Goal: Information Seeking & Learning: Stay updated

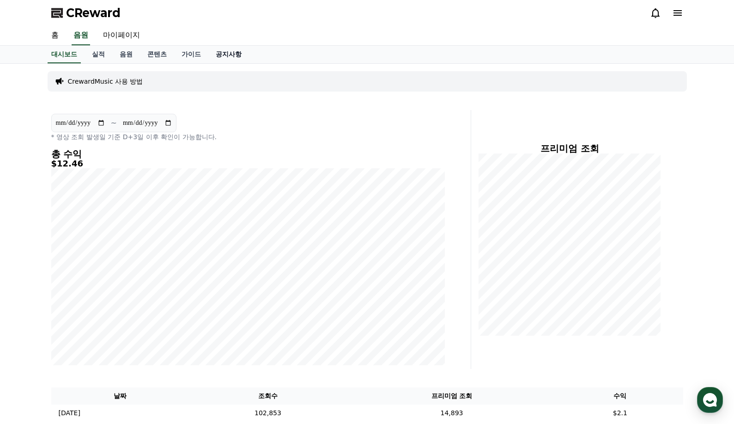
click at [236, 56] on link "공지사항" at bounding box center [228, 55] width 41 height 18
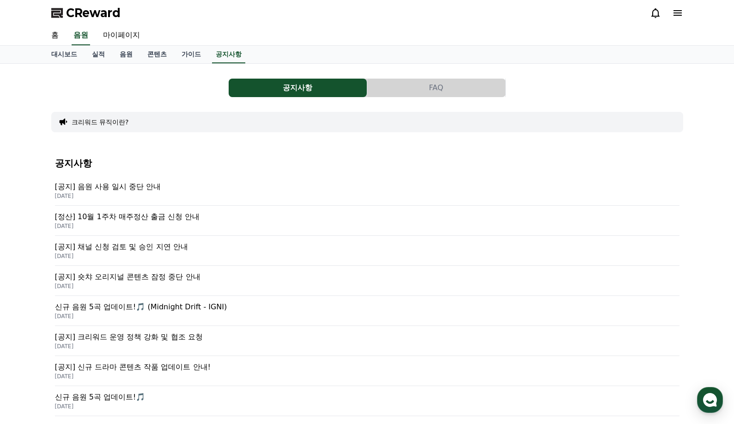
click at [144, 190] on p "[공지] 음원 사용 일시 중단 안내" at bounding box center [367, 186] width 625 height 11
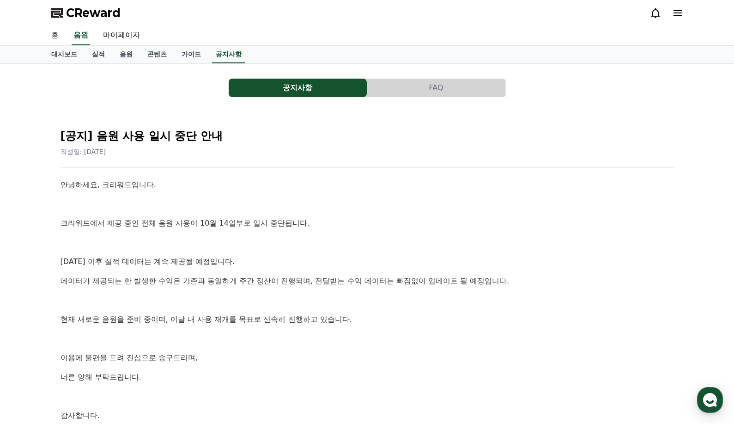
scroll to position [46, 0]
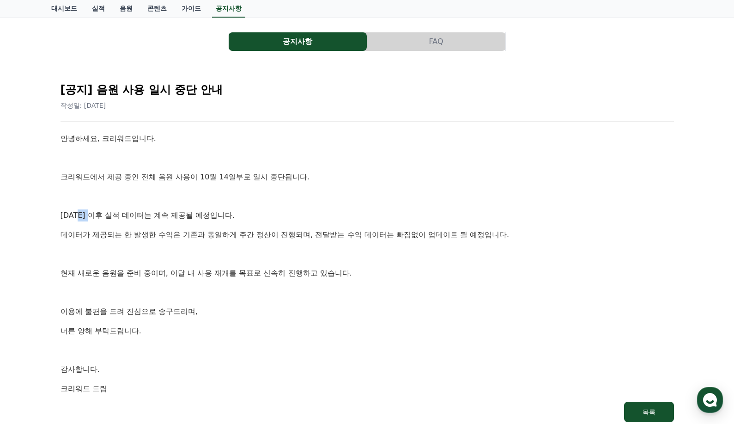
drag, startPoint x: 90, startPoint y: 218, endPoint x: 125, endPoint y: 220, distance: 35.2
click at [116, 220] on p "[DATE] 이후 실적 데이터는 계속 제공될 예정입니다." at bounding box center [367, 215] width 613 height 12
click at [142, 218] on p "[DATE] 이후 실적 데이터는 계속 제공될 예정입니다." at bounding box center [367, 215] width 613 height 12
drag, startPoint x: 158, startPoint y: 219, endPoint x: 220, endPoint y: 219, distance: 61.9
click at [215, 219] on p "[DATE] 이후 실적 데이터는 계속 제공될 예정입니다." at bounding box center [367, 215] width 613 height 12
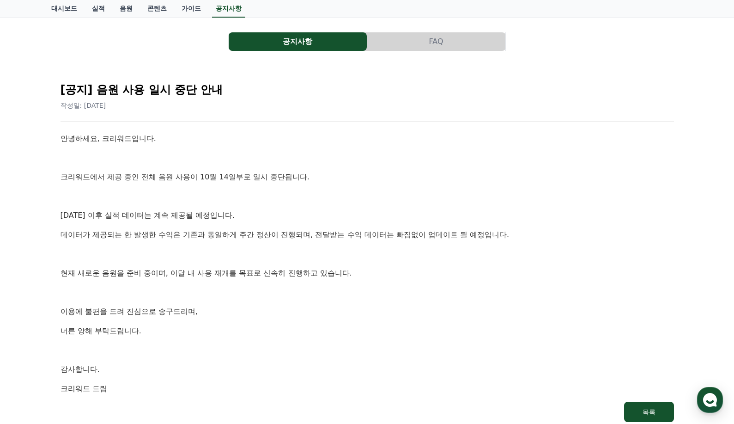
click at [250, 218] on p "[DATE] 이후 실적 데이터는 계속 제공될 예정입니다." at bounding box center [367, 215] width 613 height 12
drag, startPoint x: 144, startPoint y: 220, endPoint x: 137, endPoint y: 221, distance: 7.0
click at [142, 220] on p "[DATE] 이후 실적 데이터는 계속 제공될 예정입니다." at bounding box center [367, 215] width 613 height 12
drag, startPoint x: 108, startPoint y: 232, endPoint x: 122, endPoint y: 229, distance: 14.7
click at [121, 230] on p "데이터가 제공되는 한 발생한 수익은 기존과 동일하게 주간 정산이 진행되며, 전달받는 수익 데이터는 빠짐없이 업데이트 될 예정입니다." at bounding box center [367, 235] width 613 height 12
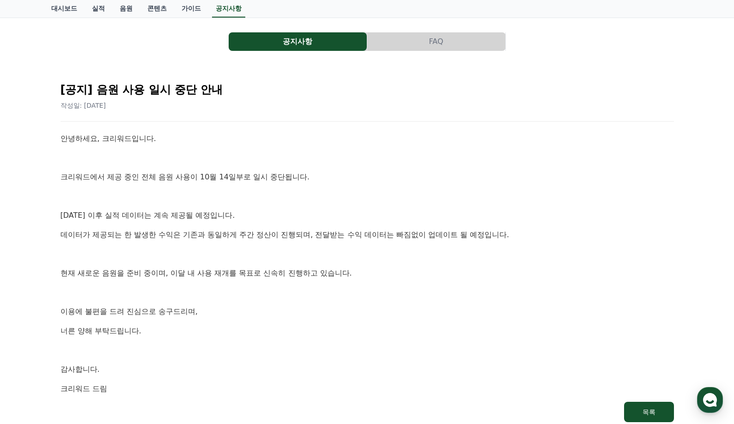
click at [149, 233] on p "데이터가 제공되는 한 발생한 수익은 기존과 동일하게 주간 정산이 진행되며, 전달받는 수익 데이터는 빠짐없이 업데이트 될 예정입니다." at bounding box center [367, 235] width 613 height 12
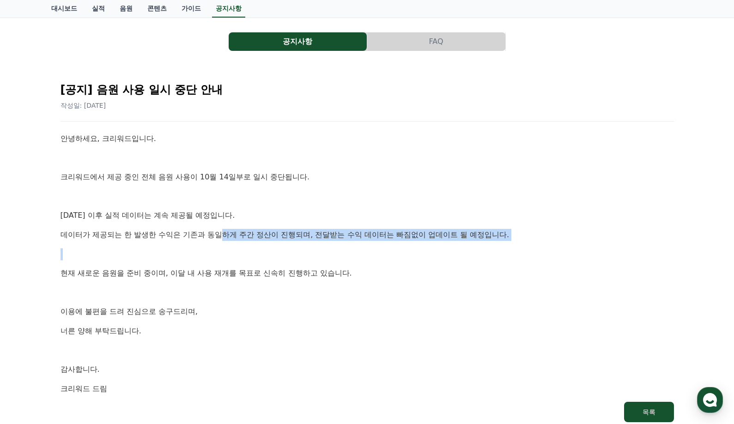
drag, startPoint x: 301, startPoint y: 237, endPoint x: 457, endPoint y: 243, distance: 156.3
click at [433, 243] on div "안녕하세요, 크리워드입니다. 크리워드에서 제공 중인 전체 음원 사용이 10월 14일부로 일시 중단됩니다. [DATE] 이후 실적 데이터는 계속…" at bounding box center [367, 263] width 613 height 261
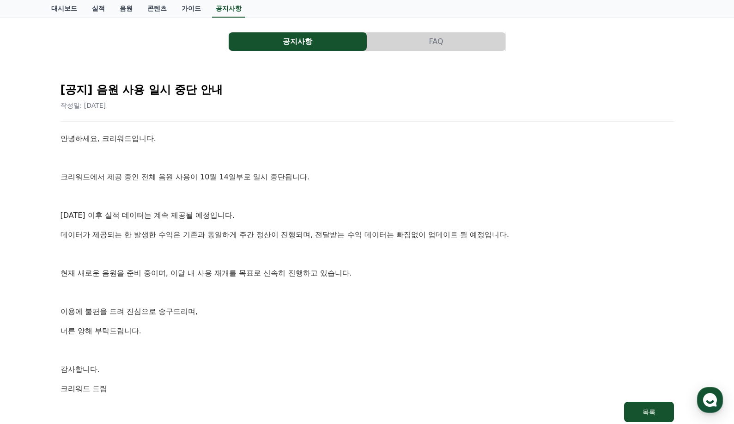
drag, startPoint x: 410, startPoint y: 261, endPoint x: 485, endPoint y: 220, distance: 85.2
click at [411, 260] on div "안녕하세요, 크리워드입니다. 크리워드에서 제공 중인 전체 음원 사용이 10월 14일부로 일시 중단됩니다. [DATE] 이후 실적 데이터는 계속…" at bounding box center [367, 263] width 613 height 261
drag, startPoint x: 514, startPoint y: 233, endPoint x: 380, endPoint y: 245, distance: 134.5
click at [395, 243] on div "안녕하세요, 크리워드입니다. 크리워드에서 제공 중인 전체 음원 사용이 10월 14일부로 일시 중단됩니다. [DATE] 이후 실적 데이터는 계속…" at bounding box center [367, 263] width 613 height 261
click at [379, 245] on div "안녕하세요, 크리워드입니다. 크리워드에서 제공 중인 전체 음원 사용이 10월 14일부로 일시 중단됩니다. [DATE] 이후 실적 데이터는 계속…" at bounding box center [367, 263] width 613 height 261
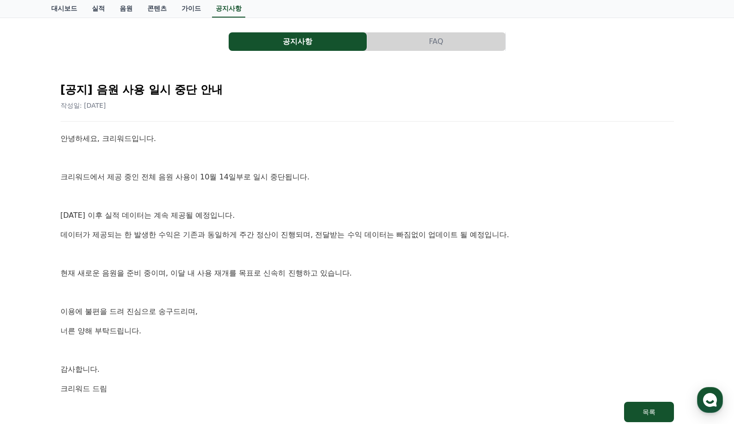
drag, startPoint x: 327, startPoint y: 297, endPoint x: 298, endPoint y: 206, distance: 96.3
click at [298, 207] on div "안녕하세요, 크리워드입니다. 크리워드에서 제공 중인 전체 음원 사용이 10월 14일부로 일시 중단됩니다. [DATE] 이후 실적 데이터는 계속…" at bounding box center [367, 263] width 613 height 261
click at [298, 206] on div "안녕하세요, 크리워드입니다. 크리워드에서 제공 중인 전체 음원 사용이 10월 14일부로 일시 중단됩니다. [DATE] 이후 실적 데이터는 계속…" at bounding box center [367, 263] width 613 height 261
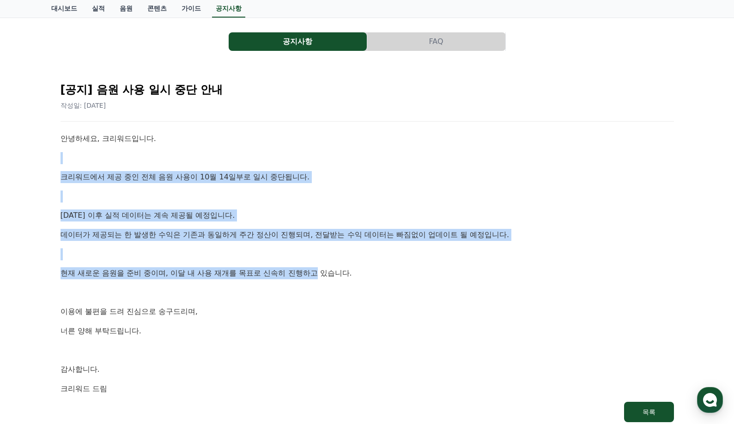
drag, startPoint x: 304, startPoint y: 161, endPoint x: 319, endPoint y: 274, distance: 113.6
click at [319, 274] on div "안녕하세요, 크리워드입니다. 크리워드에서 제공 중인 전체 음원 사용이 10월 14일부로 일시 중단됩니다. [DATE] 이후 실적 데이터는 계속…" at bounding box center [367, 263] width 613 height 261
click at [319, 274] on p "현재 새로운 음원을 준비 중이며, 이달 내 사용 재개를 목표로 신속히 진행하고 있습니다." at bounding box center [367, 273] width 613 height 12
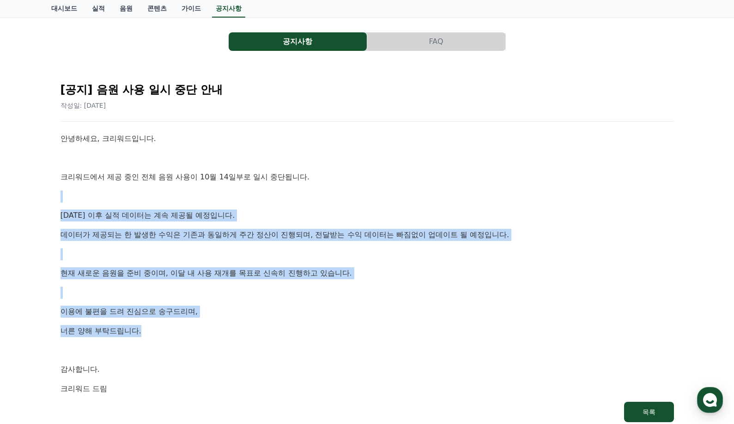
drag, startPoint x: 228, startPoint y: 185, endPoint x: 227, endPoint y: 171, distance: 13.5
click at [227, 173] on div "안녕하세요, 크리워드입니다. 크리워드에서 제공 중인 전체 음원 사용이 10월 14일부로 일시 중단됩니다. [DATE] 이후 실적 데이터는 계속…" at bounding box center [367, 263] width 613 height 261
click at [196, 194] on p at bounding box center [367, 196] width 613 height 12
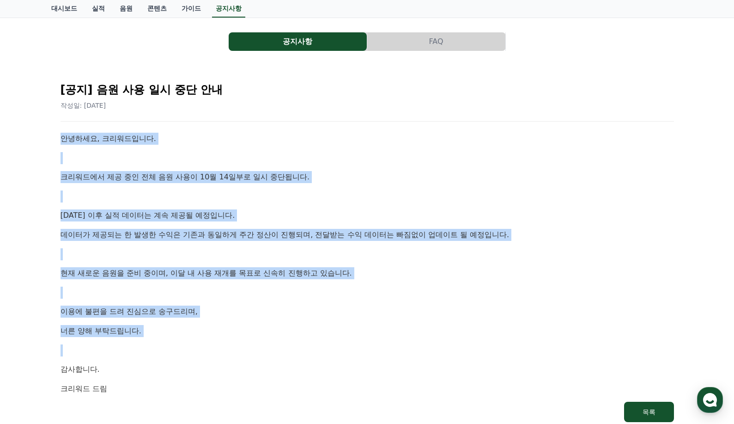
drag, startPoint x: 63, startPoint y: 142, endPoint x: 206, endPoint y: 351, distance: 253.6
click at [202, 353] on div "안녕하세요, 크리워드입니다. 크리워드에서 제공 중인 전체 음원 사용이 10월 14일부로 일시 중단됩니다. [DATE] 이후 실적 데이터는 계속…" at bounding box center [367, 263] width 613 height 261
click at [230, 348] on p at bounding box center [367, 350] width 613 height 12
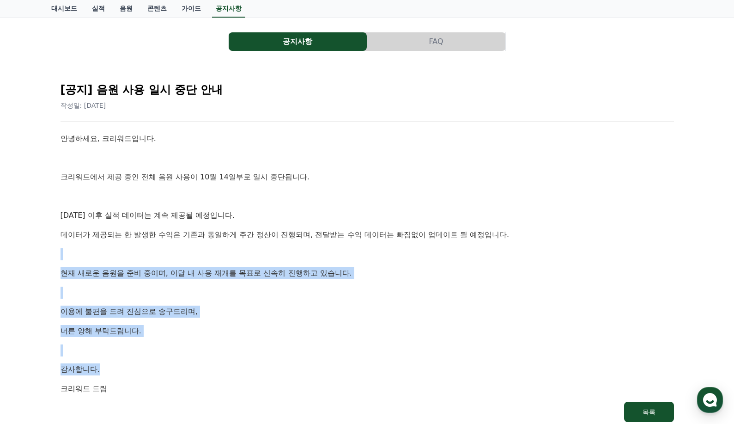
drag, startPoint x: 238, startPoint y: 169, endPoint x: 243, endPoint y: 125, distance: 44.2
click at [243, 127] on div "[공지] 음원 사용 일시 중단 안내 작성일: [DATE] 안녕하세요, 크리워드입니다. 크리워드에서 제공 중인 전체 음원 사용이 10월 14일부…" at bounding box center [367, 248] width 617 height 351
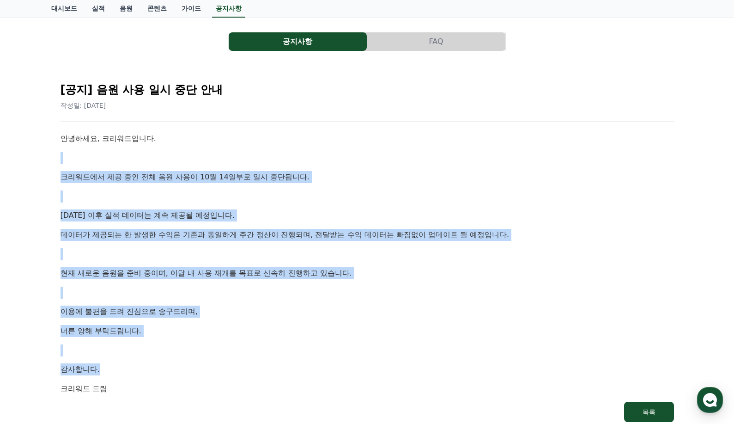
click at [327, 190] on p at bounding box center [367, 196] width 613 height 12
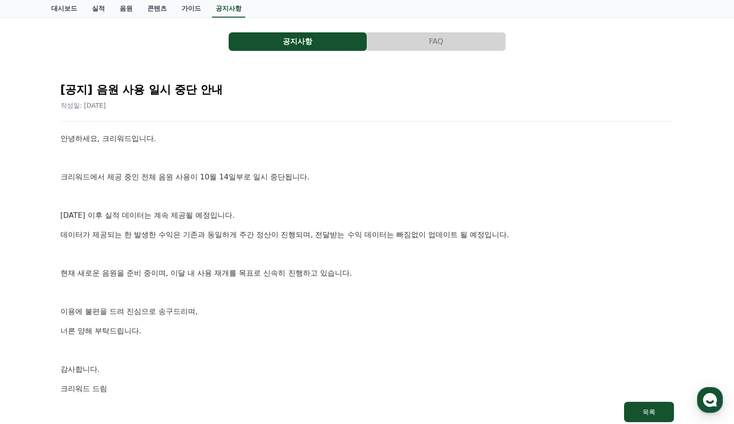
scroll to position [139, 0]
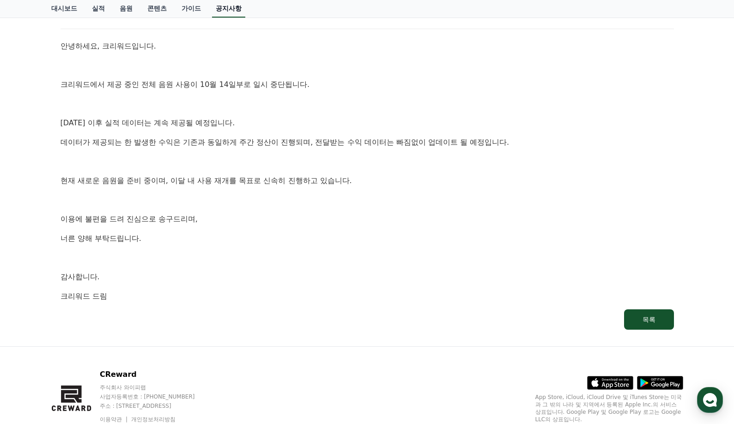
drag, startPoint x: 298, startPoint y: 140, endPoint x: 233, endPoint y: 13, distance: 142.1
click at [233, 13] on link "공지사항" at bounding box center [228, 9] width 33 height 18
